Goal: Transaction & Acquisition: Purchase product/service

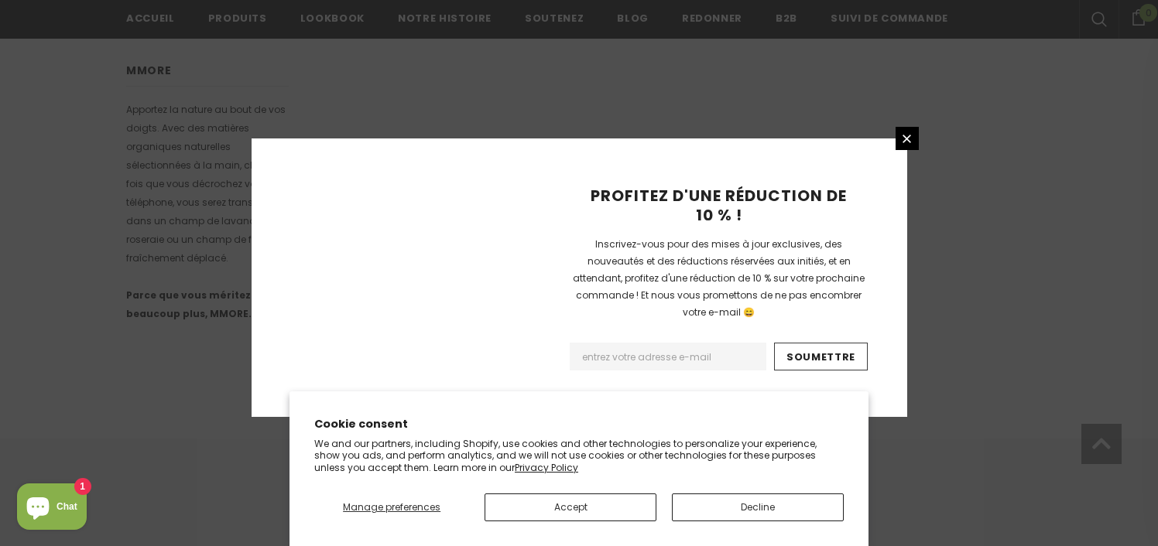
scroll to position [1077, 0]
